Goal: Information Seeking & Learning: Learn about a topic

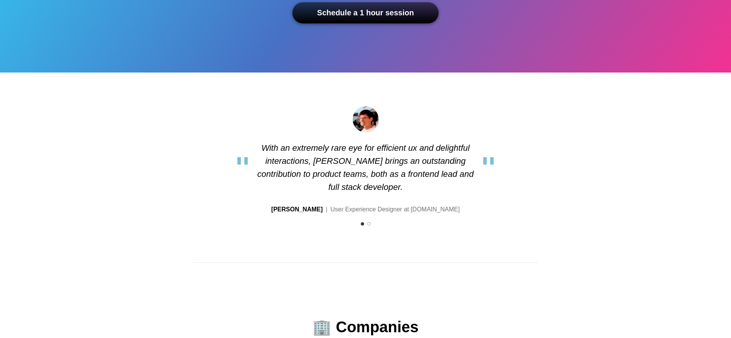
scroll to position [230, 0]
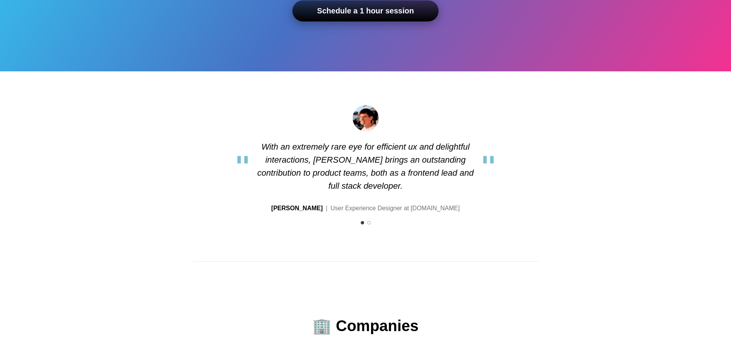
click at [372, 13] on link "Schedule a 1 hour session" at bounding box center [365, 10] width 146 height 21
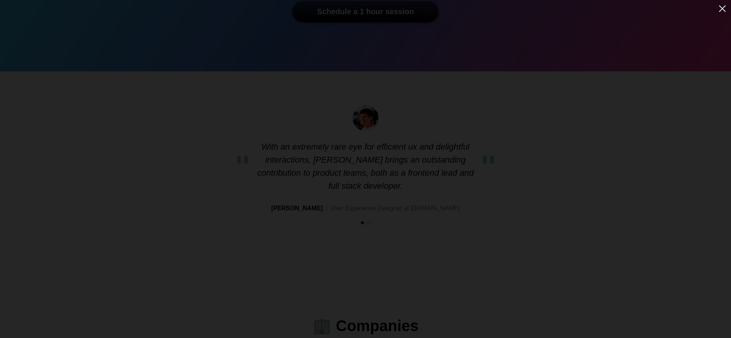
click at [719, 7] on img at bounding box center [722, 8] width 13 height 13
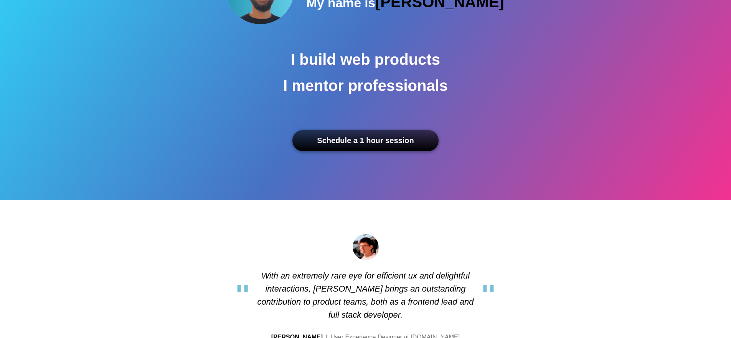
scroll to position [0, 0]
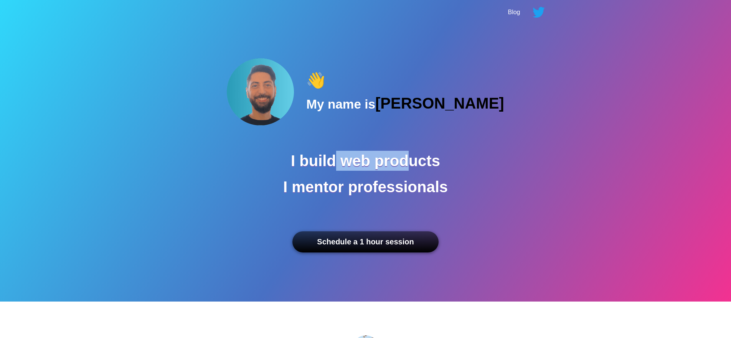
drag, startPoint x: 335, startPoint y: 156, endPoint x: 410, endPoint y: 170, distance: 77.1
click at [410, 170] on h1 "I build web products" at bounding box center [365, 161] width 149 height 20
click at [409, 193] on h1 "I mentor professionals" at bounding box center [365, 187] width 165 height 20
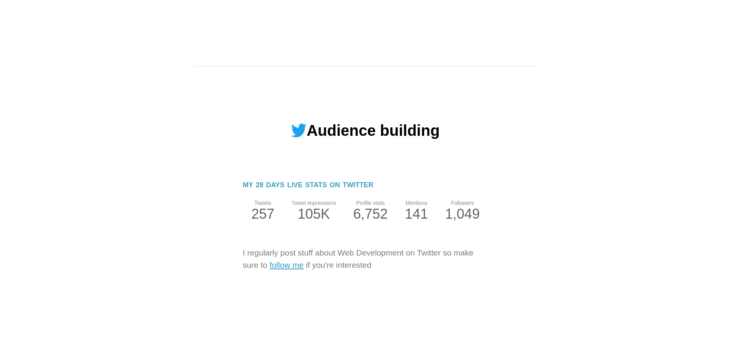
scroll to position [3210, 0]
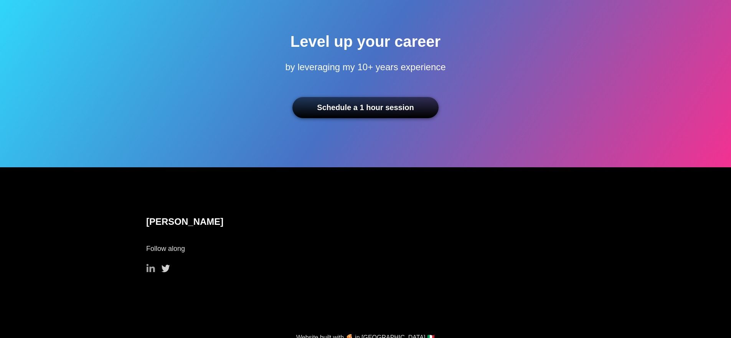
click at [152, 264] on img at bounding box center [150, 268] width 9 height 8
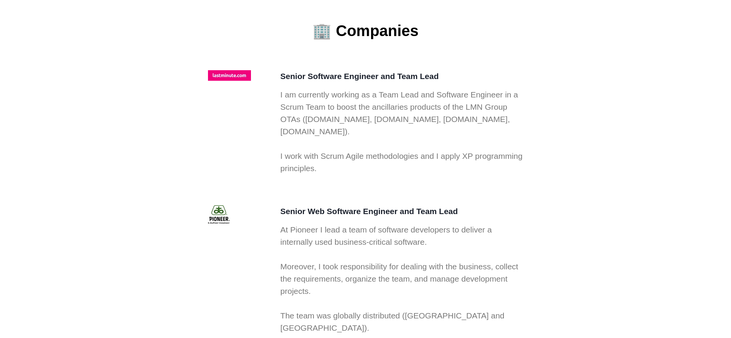
scroll to position [0, 0]
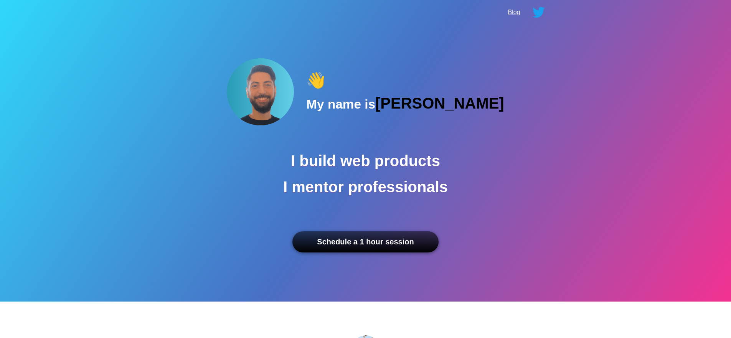
click at [518, 15] on link "Blog" at bounding box center [514, 12] width 12 height 7
